Goal: Task Accomplishment & Management: Complete application form

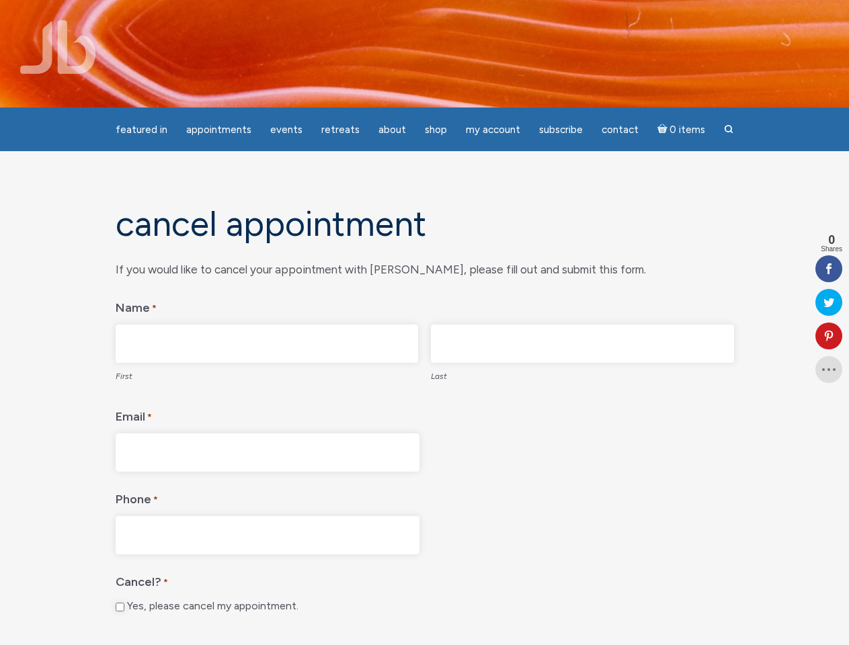
click at [424, 323] on fieldset "Name * First Last" at bounding box center [425, 340] width 618 height 98
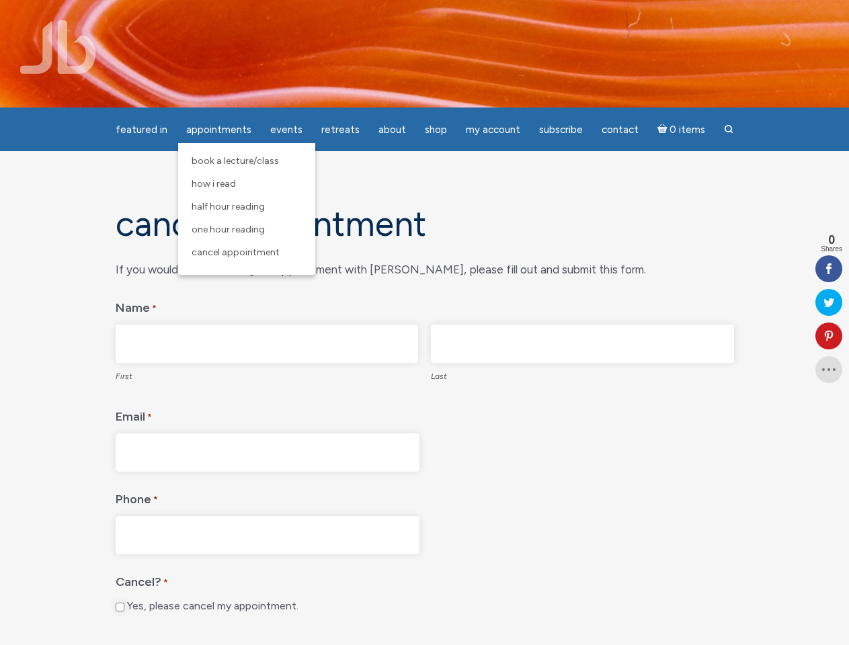
click at [218, 130] on span "Appointments" at bounding box center [218, 130] width 65 height 12
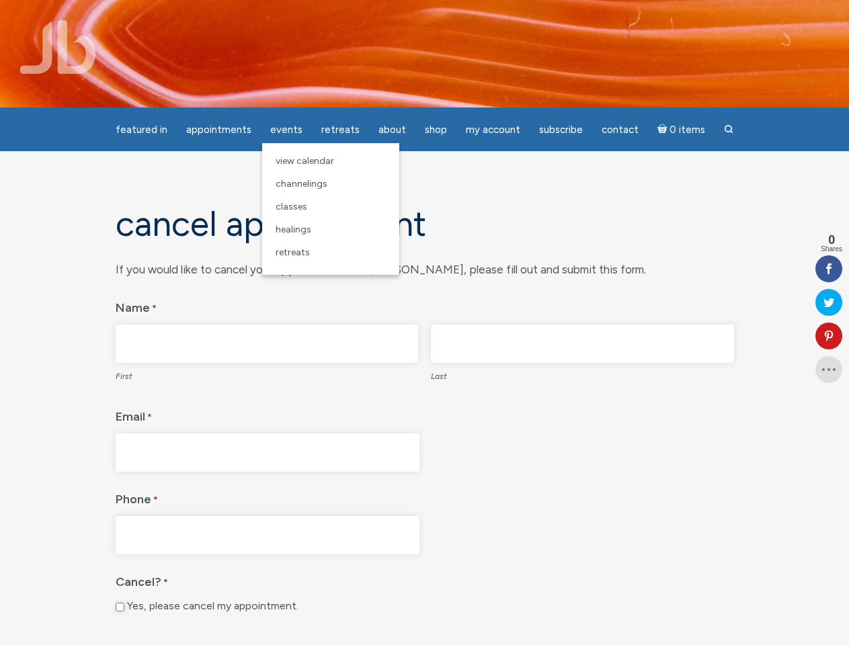
click at [286, 130] on span "Events" at bounding box center [286, 130] width 32 height 12
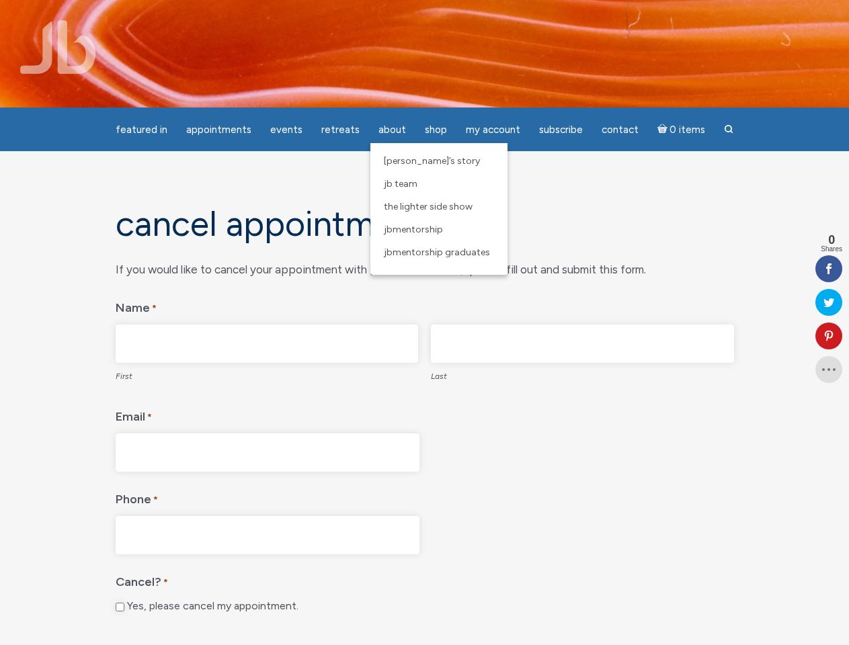
click at [392, 130] on span "About" at bounding box center [392, 130] width 28 height 12
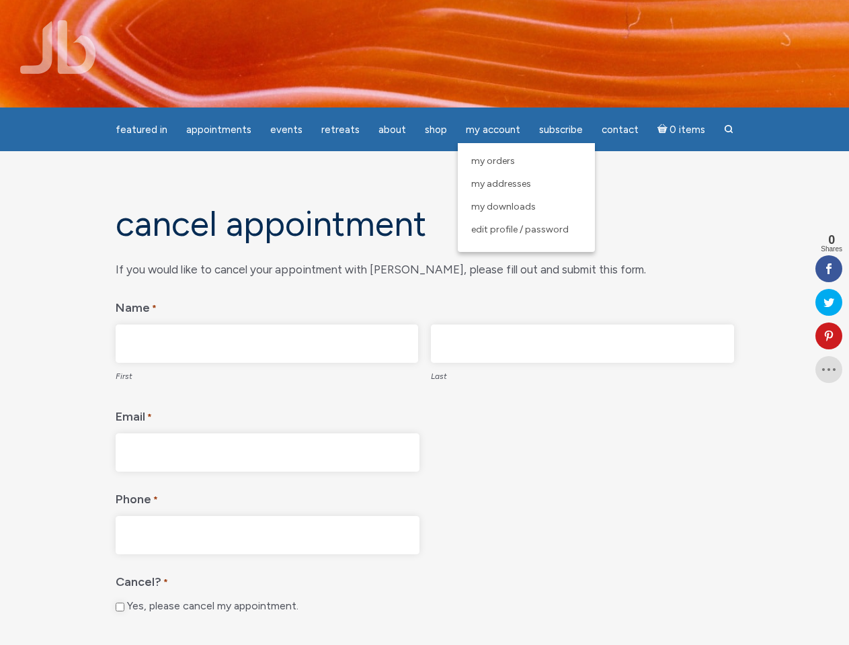
click at [493, 130] on span "My Account" at bounding box center [493, 130] width 54 height 12
click at [829, 336] on icon at bounding box center [828, 336] width 27 height 11
